Goal: Find specific page/section: Find specific page/section

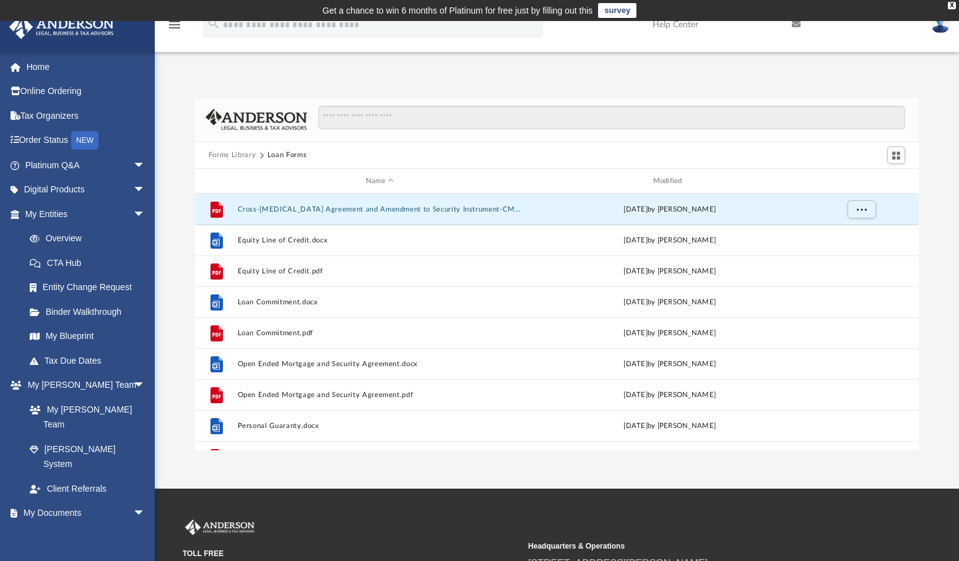
scroll to position [272, 714]
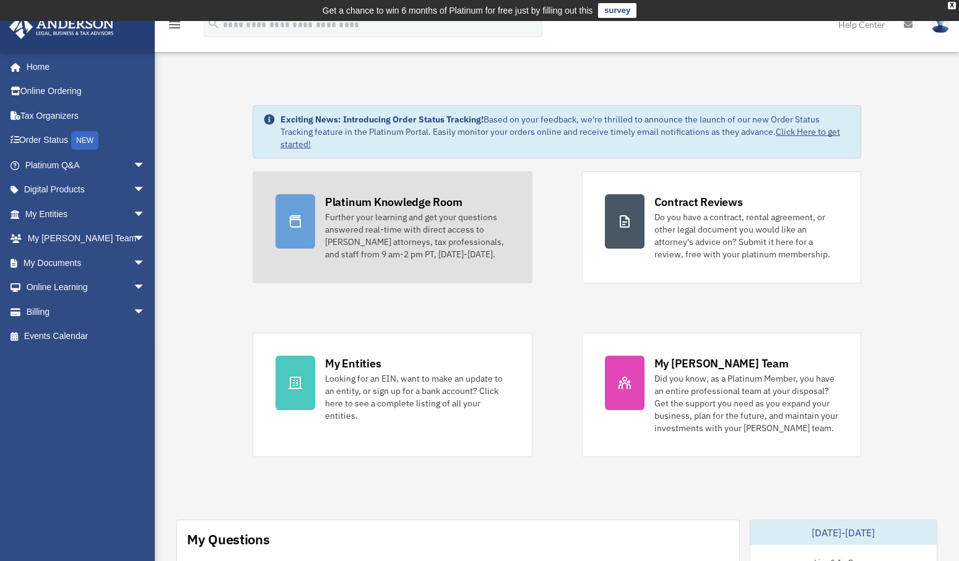
click at [426, 207] on div "Platinum Knowledge Room" at bounding box center [393, 201] width 137 height 15
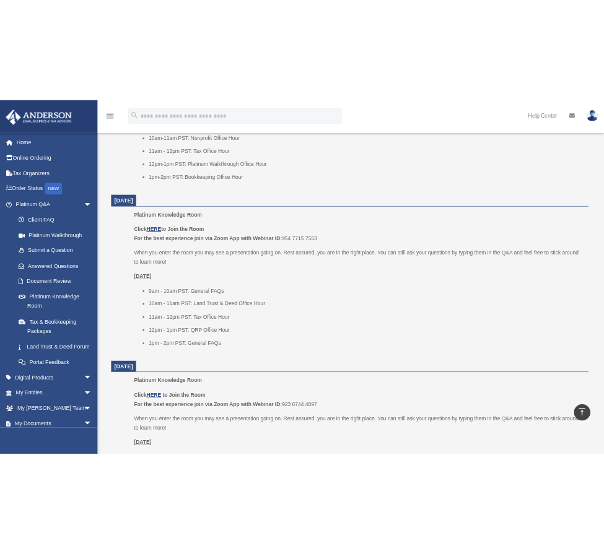
scroll to position [571, 0]
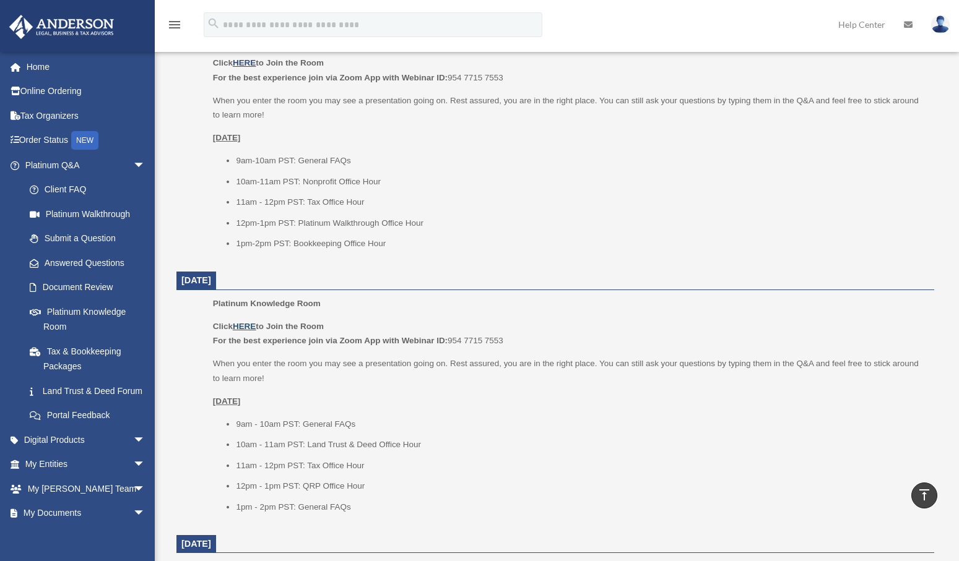
click at [249, 322] on u "HERE" at bounding box center [244, 326] width 23 height 9
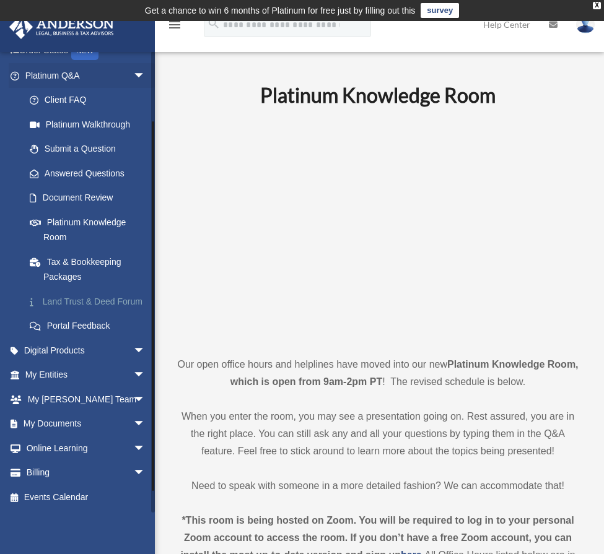
scroll to position [105, 0]
click at [133, 428] on span "arrow_drop_down" at bounding box center [145, 424] width 25 height 25
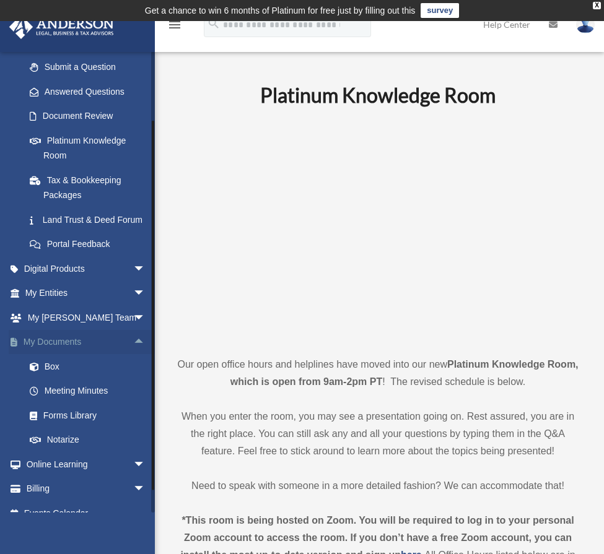
scroll to position [202, 0]
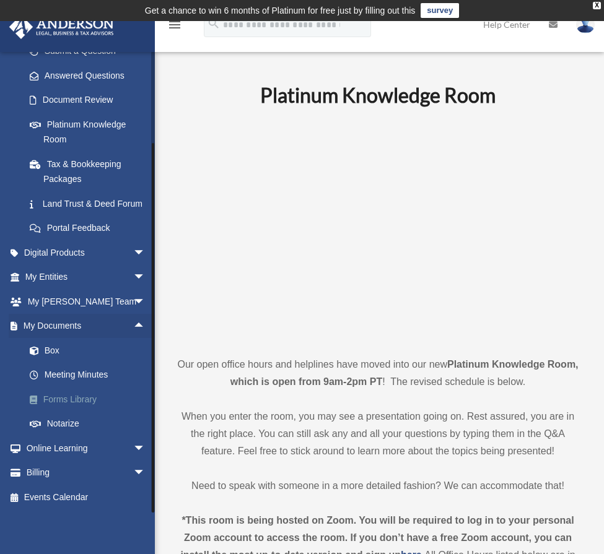
click at [91, 408] on link "Forms Library" at bounding box center [90, 399] width 147 height 25
click at [82, 401] on link "Forms Library" at bounding box center [90, 399] width 147 height 25
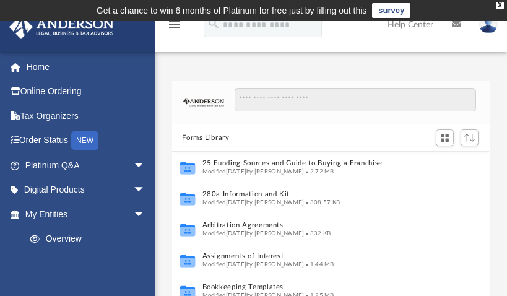
scroll to position [272, 308]
